Goal: Task Accomplishment & Management: Complete application form

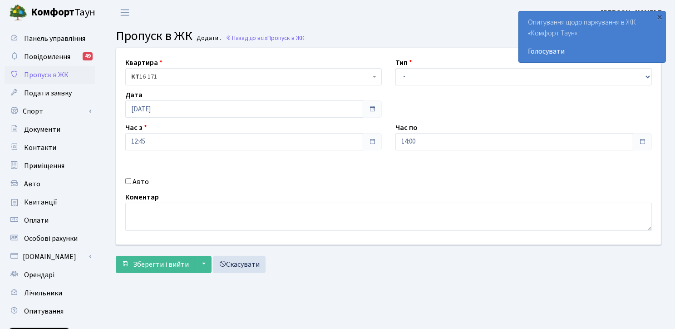
drag, startPoint x: 463, startPoint y: 325, endPoint x: 423, endPoint y: 104, distance: 224.6
click at [462, 325] on main "Admin Пропуск в ЖК Додати Пропуск в ЖК Додати . Назад до всіх Пропуск в ЖК Квар…" at bounding box center [388, 205] width 573 height 361
click at [426, 89] on div "Квартира <b>КТ</b>&nbsp;&nbsp;&nbsp;&nbsp;16-171 КТ 16-171 Тип - Доставка Таксі…" at bounding box center [388, 146] width 558 height 196
click at [429, 78] on select "- Доставка Таксі Гості Сервіс" at bounding box center [523, 76] width 256 height 17
select select "3"
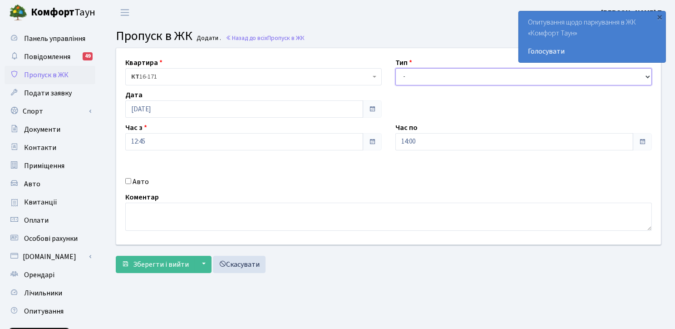
click at [395, 68] on select "- Доставка Таксі Гості Сервіс" at bounding box center [523, 76] width 256 height 17
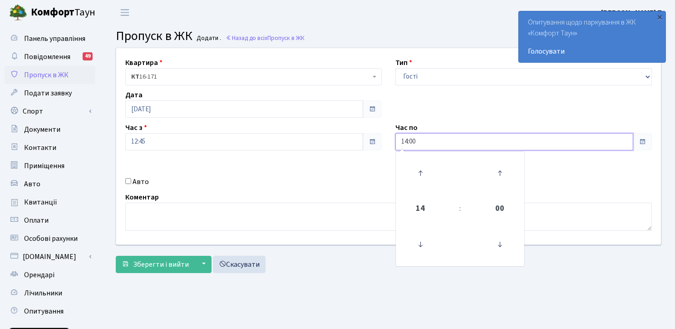
click at [404, 141] on input "14:00" at bounding box center [514, 141] width 238 height 17
click at [417, 172] on icon at bounding box center [420, 173] width 25 height 25
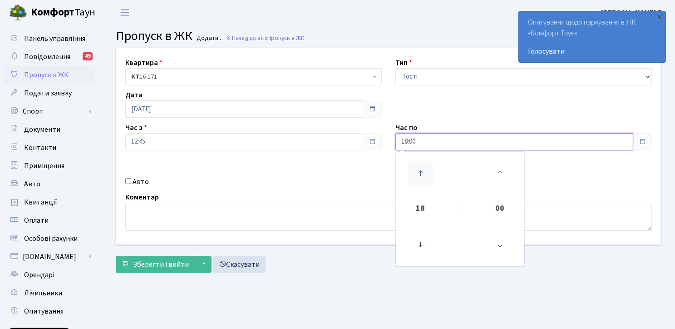
click at [418, 172] on icon at bounding box center [420, 173] width 25 height 25
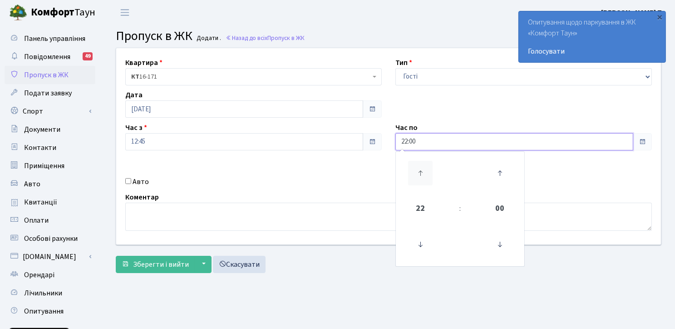
type input "23:00"
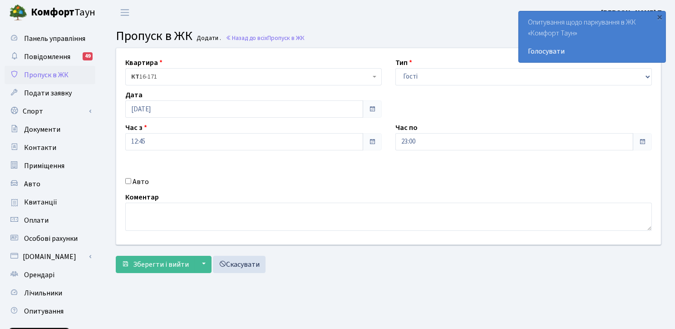
click at [128, 184] on div "Авто" at bounding box center [253, 181] width 270 height 11
click at [128, 179] on input "Авто" at bounding box center [128, 181] width 6 height 6
checkbox input "true"
paste input "AA9499PP"
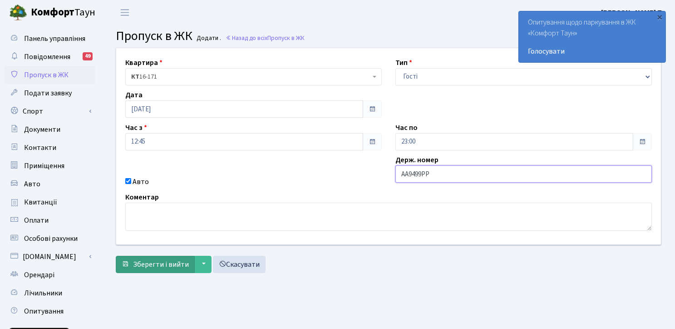
type input "AA9499PP"
click at [158, 264] on span "Зберегти і вийти" at bounding box center [161, 264] width 56 height 10
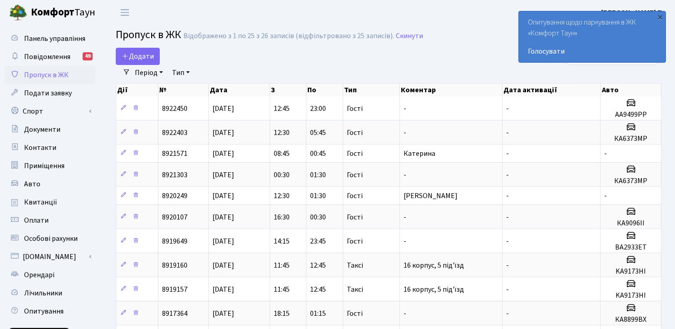
select select "25"
